Goal: Task Accomplishment & Management: Manage account settings

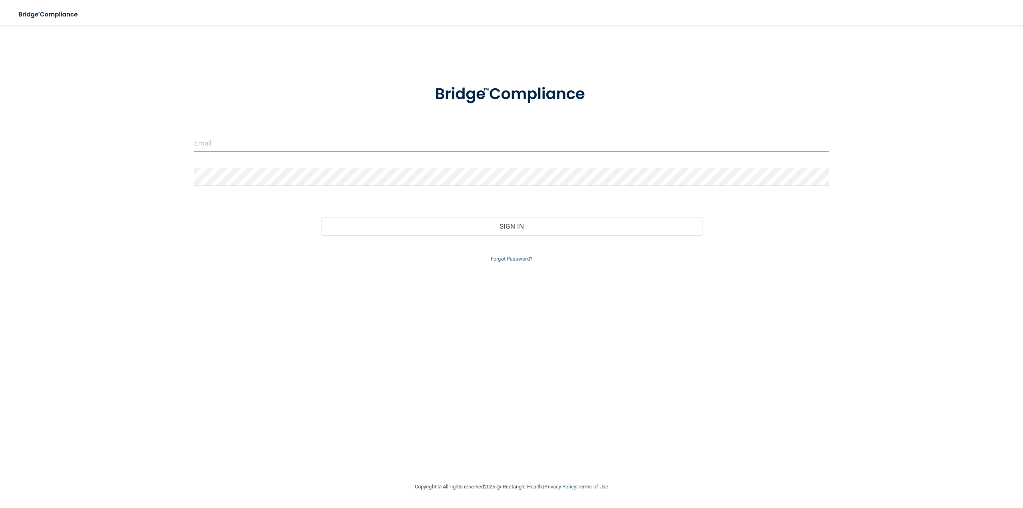
click at [424, 143] on input "email" at bounding box center [511, 143] width 634 height 18
type input "[PERSON_NAME][EMAIL_ADDRESS][DOMAIN_NAME]"
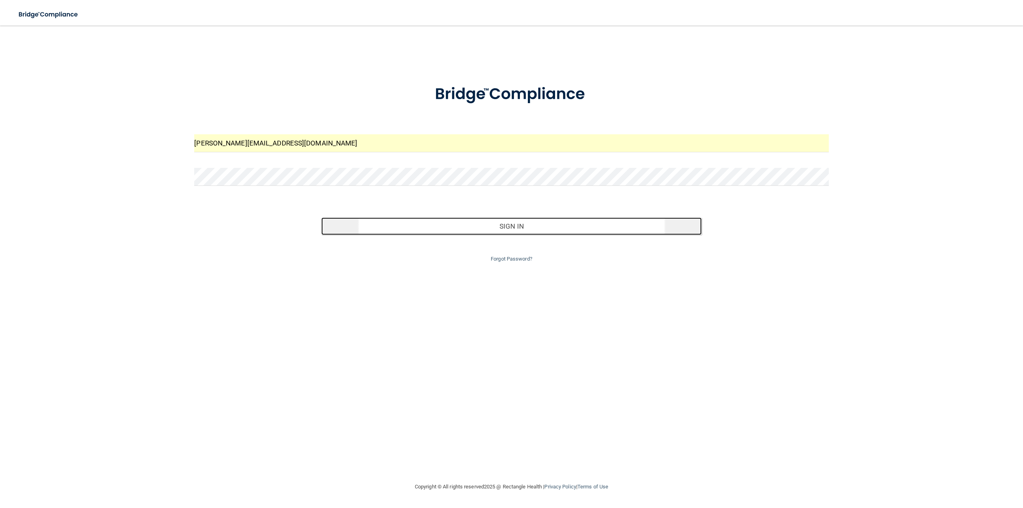
click at [463, 224] on button "Sign In" at bounding box center [511, 226] width 380 height 18
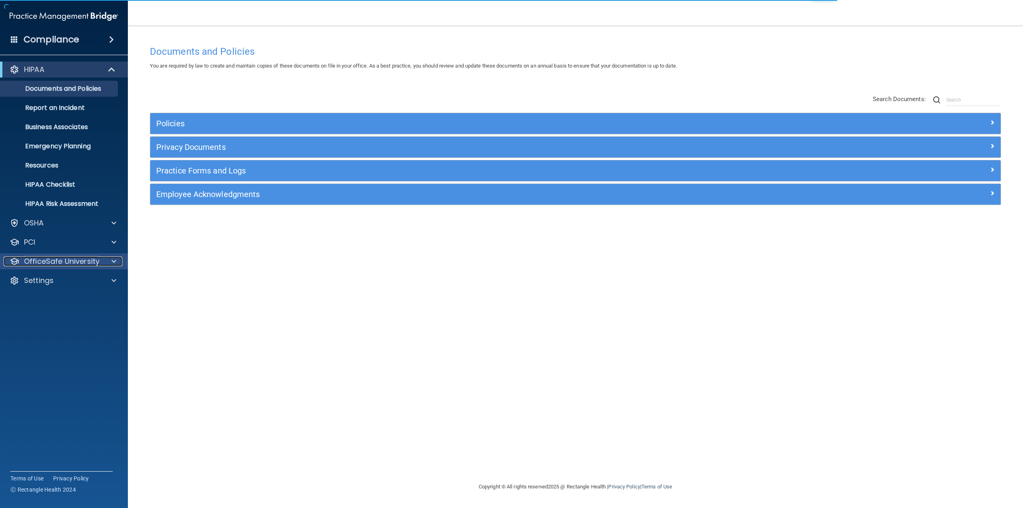
click at [75, 263] on p "OfficeSafe University" at bounding box center [62, 261] width 76 height 10
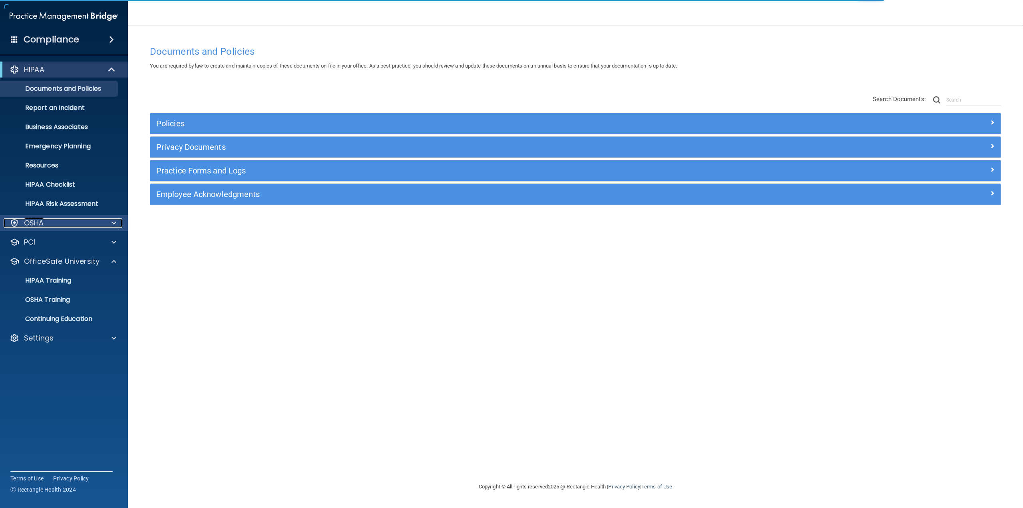
click at [59, 227] on div "OSHA" at bounding box center [53, 223] width 99 height 10
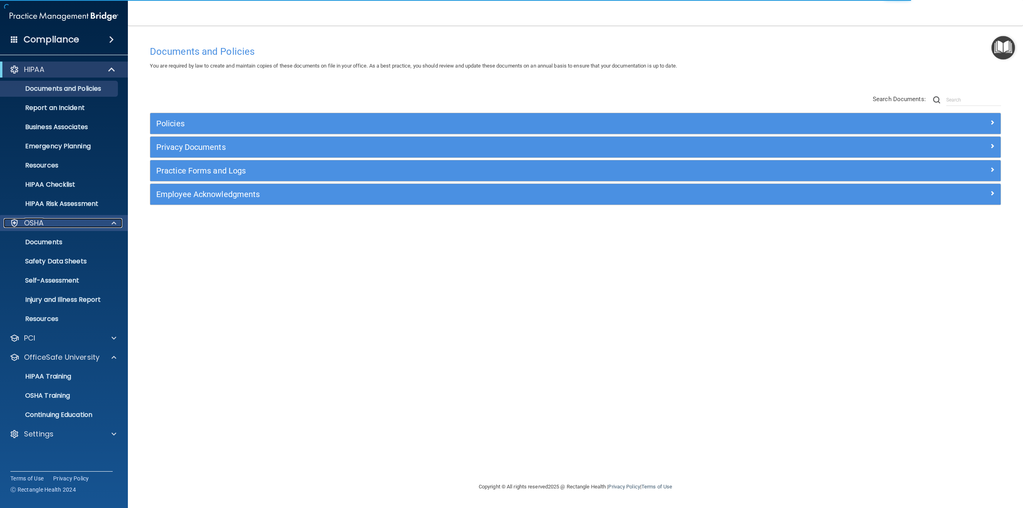
click at [54, 221] on div "OSHA" at bounding box center [53, 223] width 99 height 10
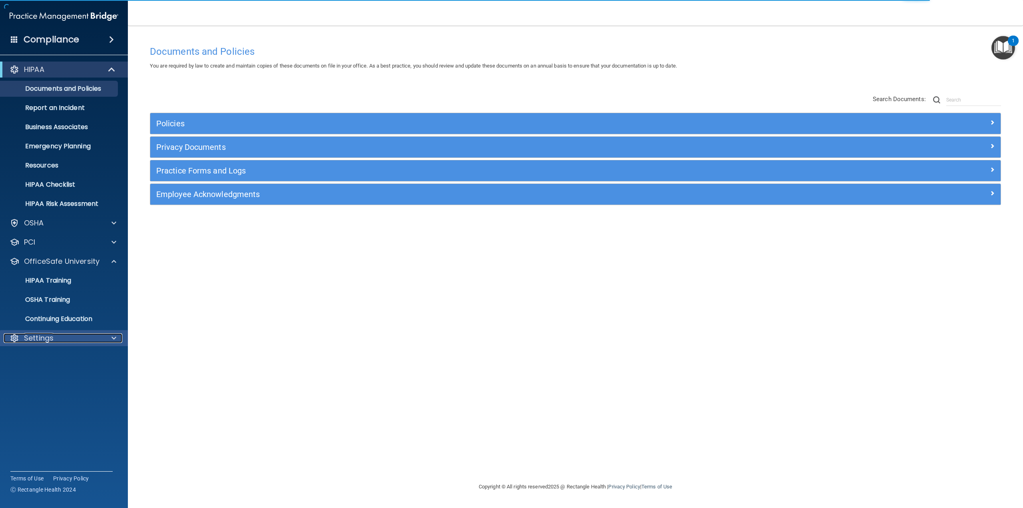
click at [55, 336] on div "Settings" at bounding box center [53, 338] width 99 height 10
click at [50, 373] on p "My Users" at bounding box center [59, 376] width 109 height 8
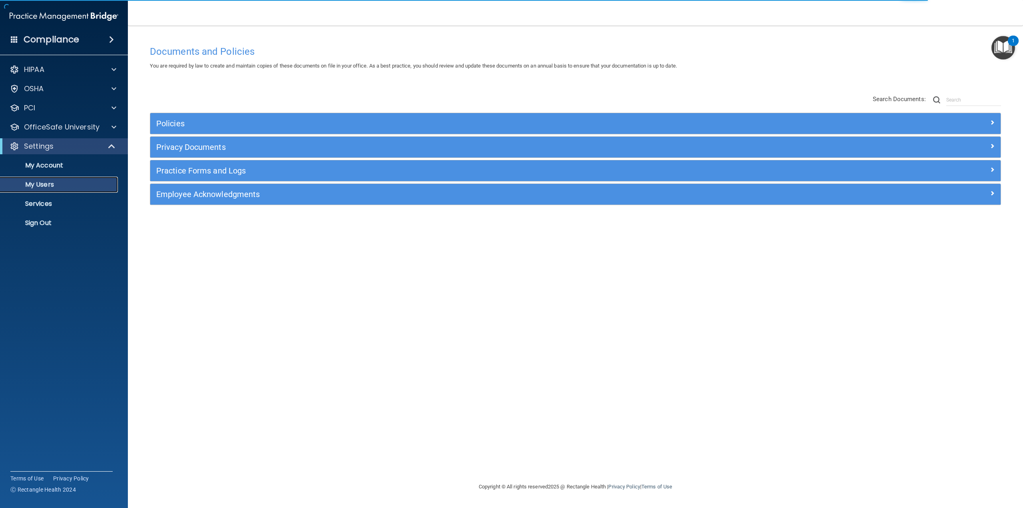
select select "20"
